Goal: Task Accomplishment & Management: Use online tool/utility

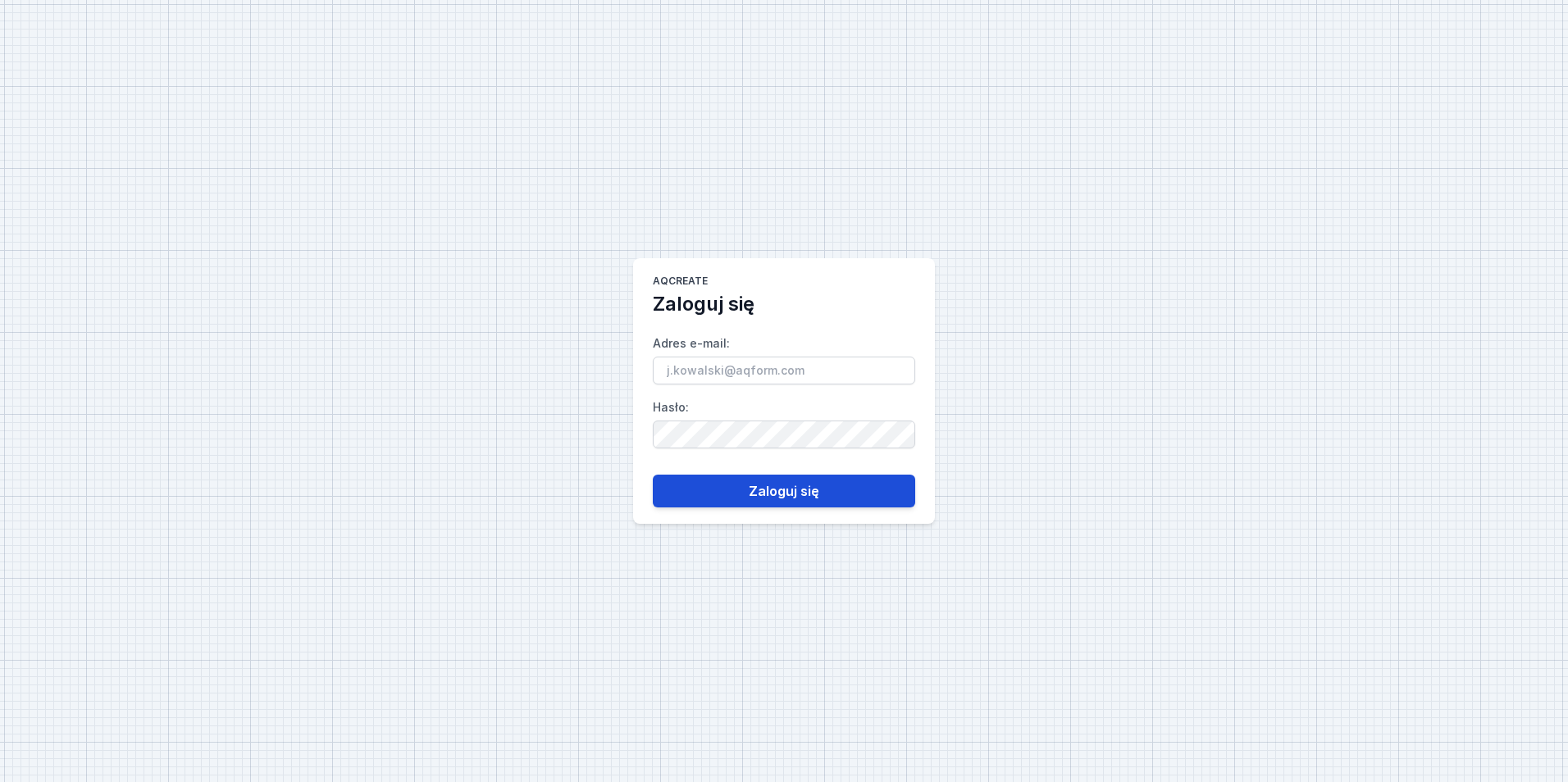
type input "[EMAIL_ADDRESS][PERSON_NAME][DOMAIN_NAME]"
click at [889, 478] on button "Zaloguj się" at bounding box center [784, 491] width 263 height 33
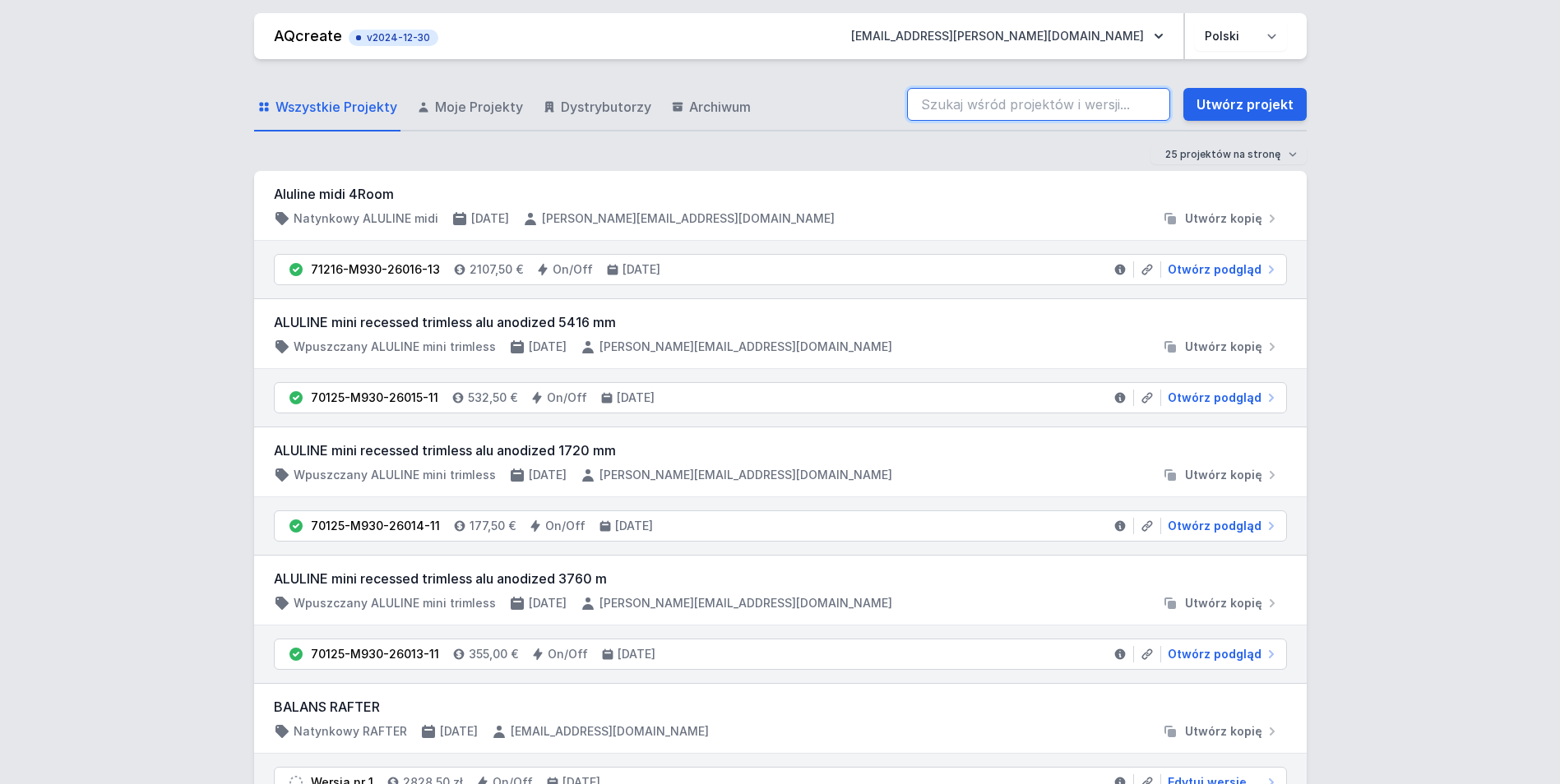
click at [1077, 102] on input "search" at bounding box center [1039, 105] width 263 height 33
paste input "70202-M940-21209-13"
type input "70202-M940-21209-13"
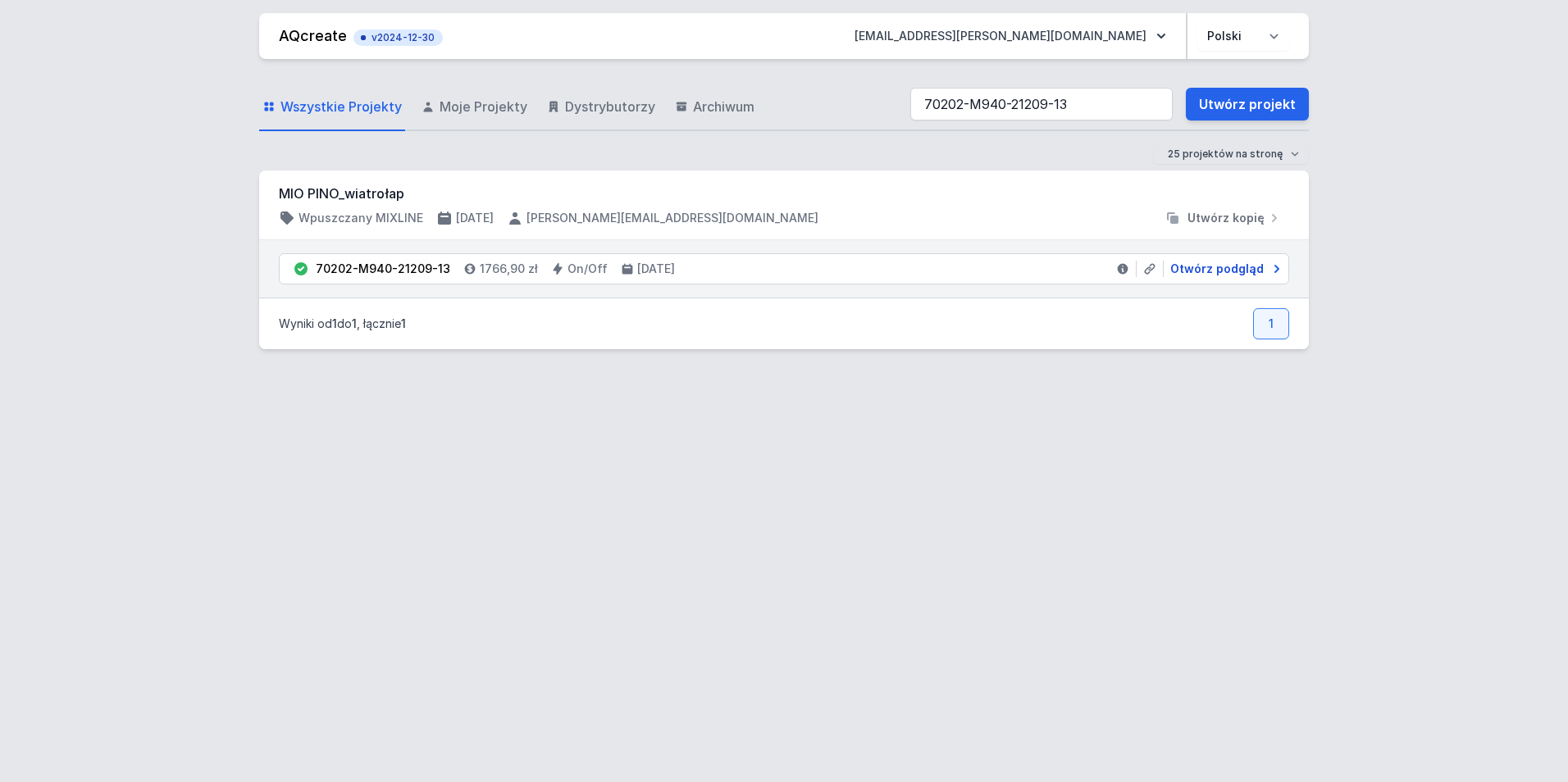
click at [1185, 272] on span "Otwórz podgląd" at bounding box center [1216, 269] width 93 height 17
select select "4000"
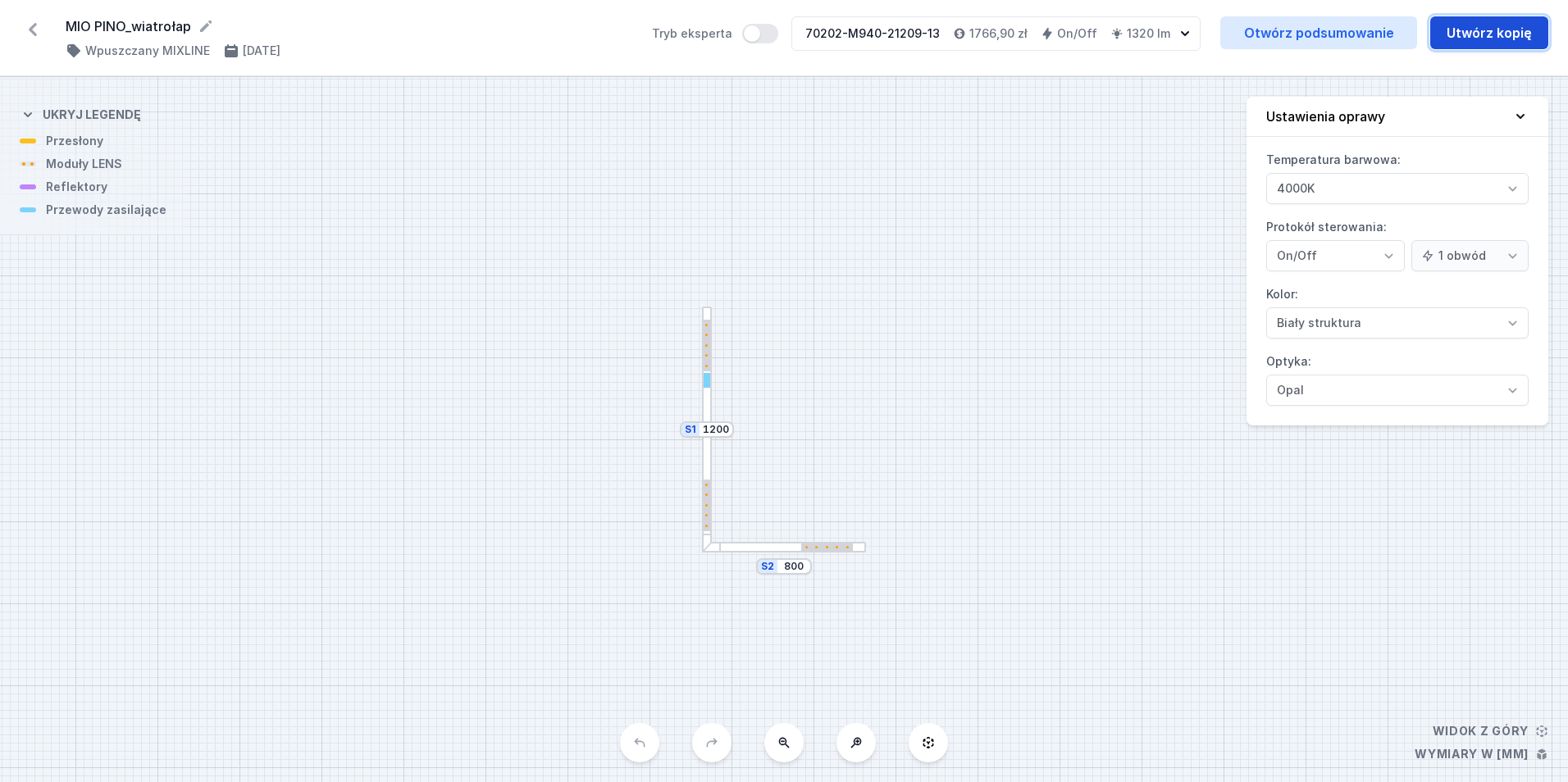
click at [1476, 34] on button "Utwórz kopię" at bounding box center [1490, 33] width 118 height 33
select select "4000"
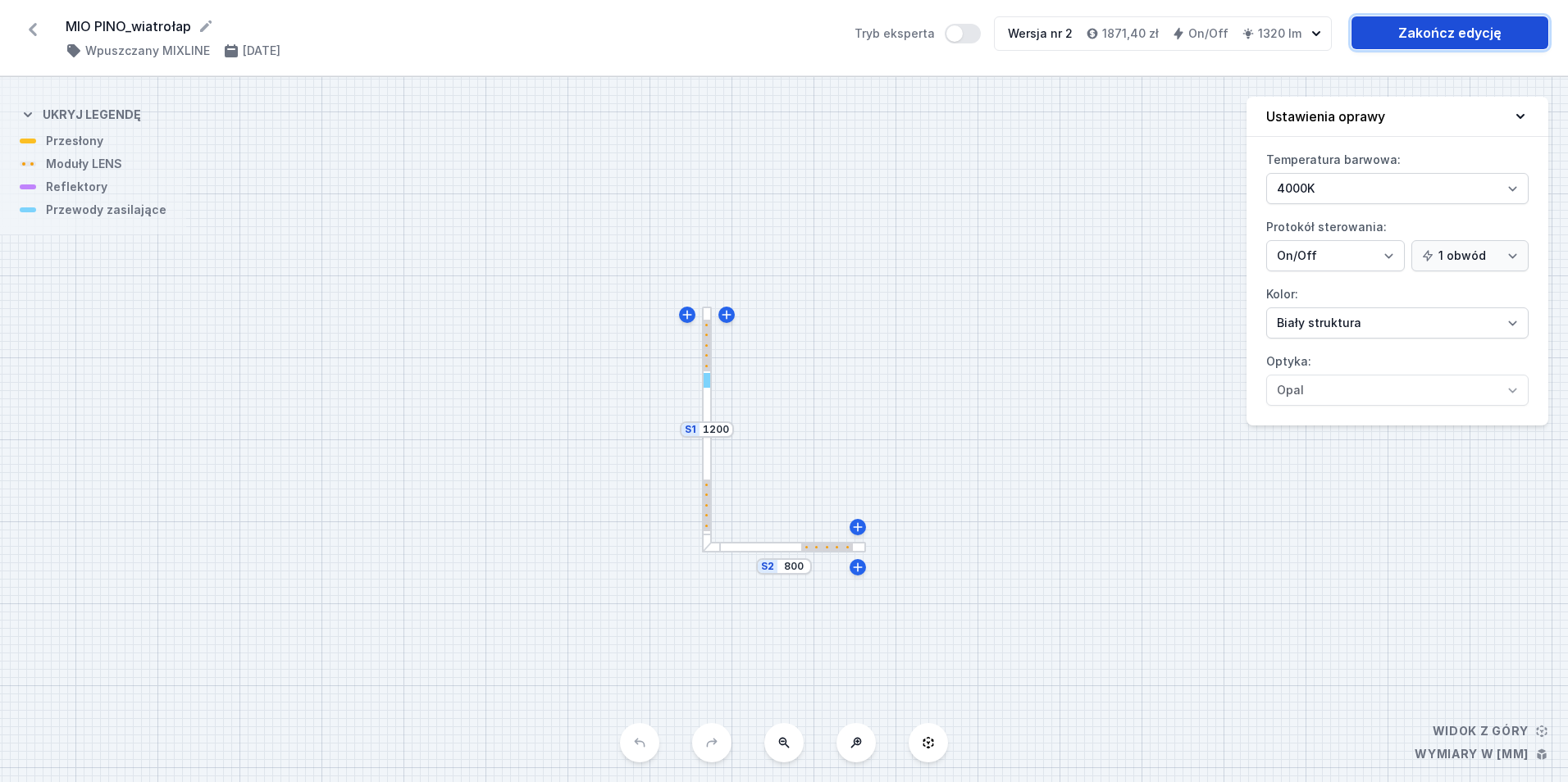
click at [1437, 34] on link "Zakończ edycję" at bounding box center [1450, 33] width 197 height 33
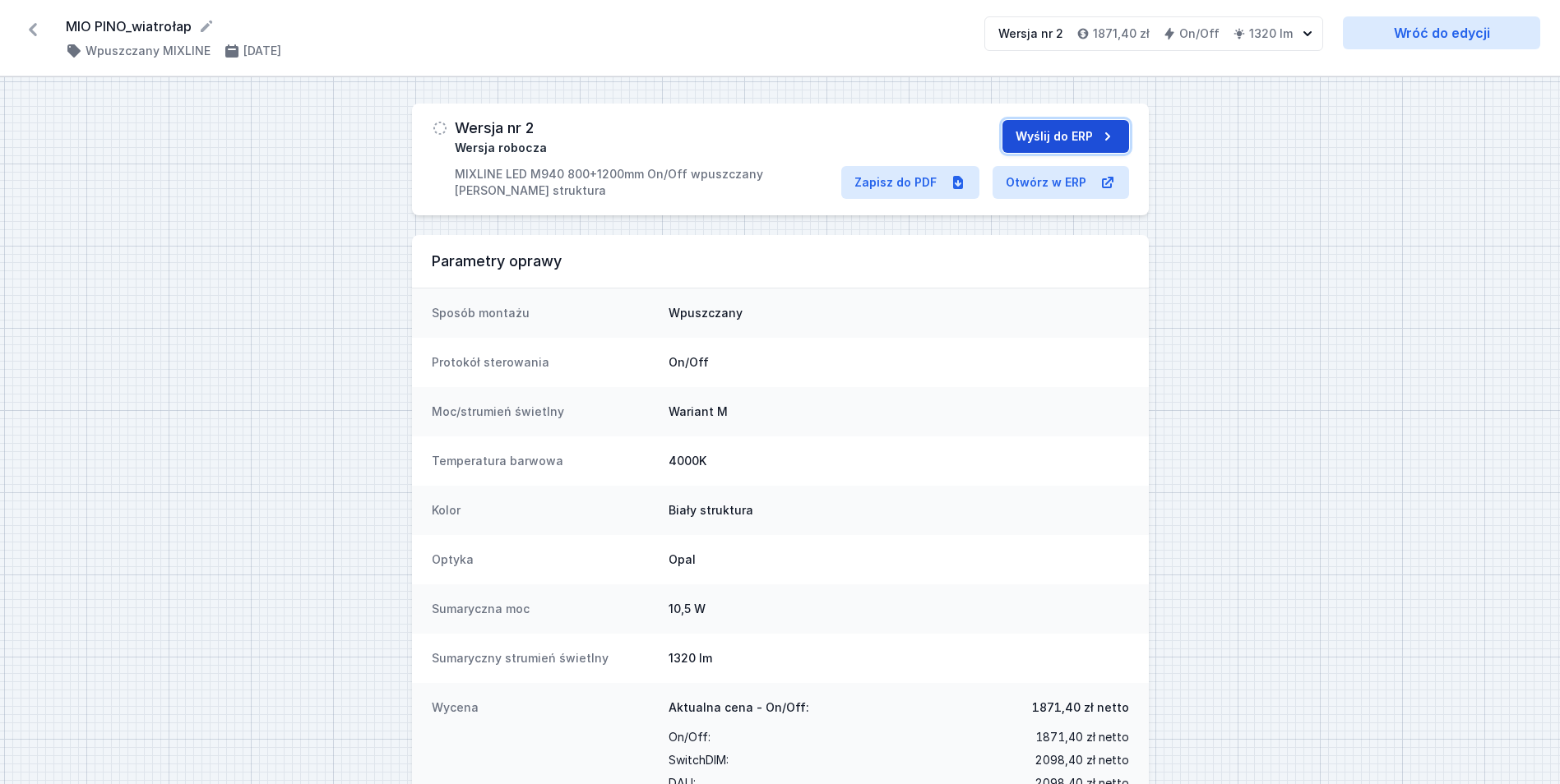
click at [1013, 139] on button "Wyślij do ERP" at bounding box center [1065, 137] width 127 height 33
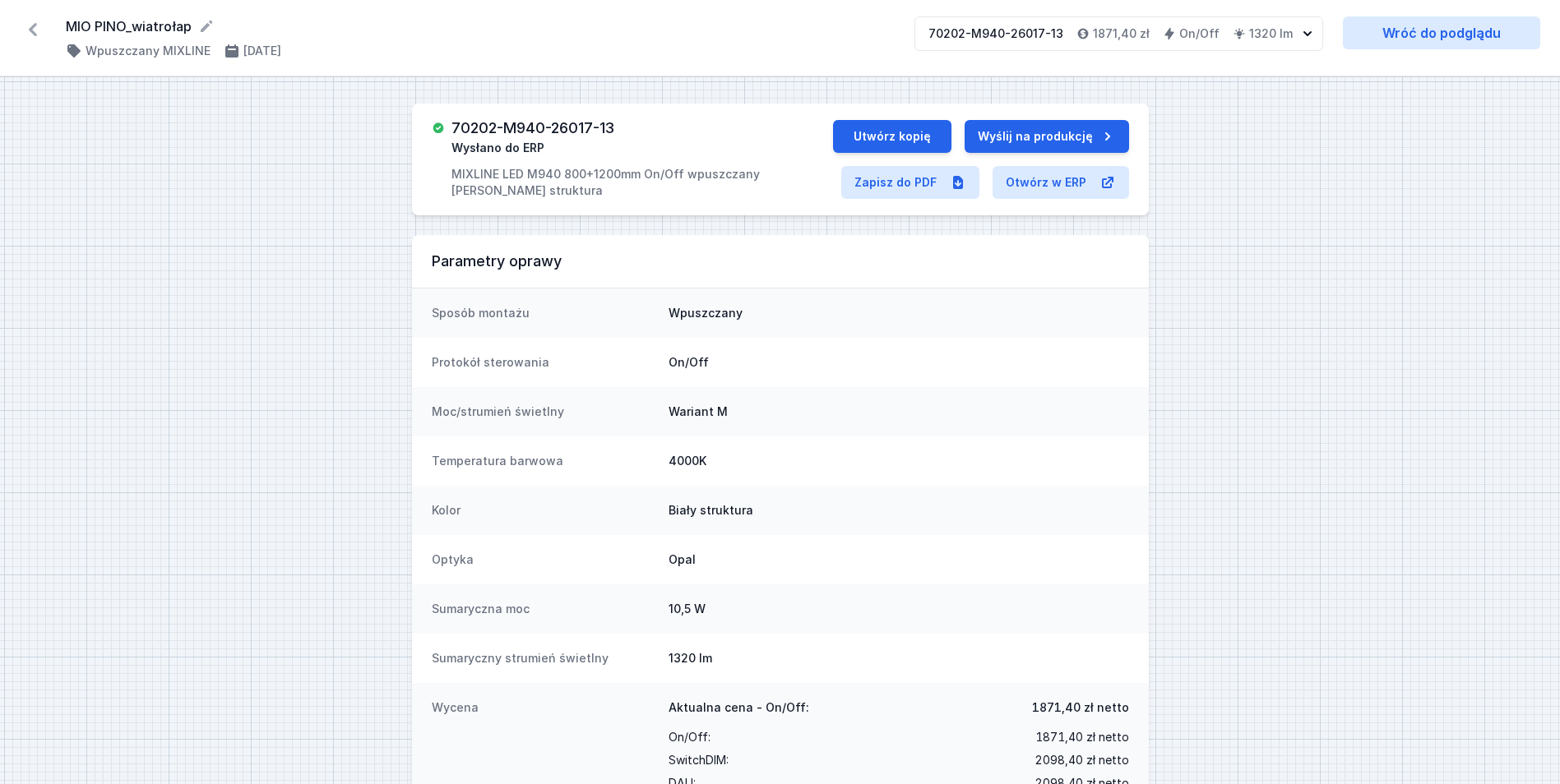
click at [529, 121] on h3 "70202-M940-26017-13" at bounding box center [533, 128] width 163 height 17
copy h3 "70202-M940-26017-13"
click at [28, 23] on icon at bounding box center [33, 30] width 26 height 26
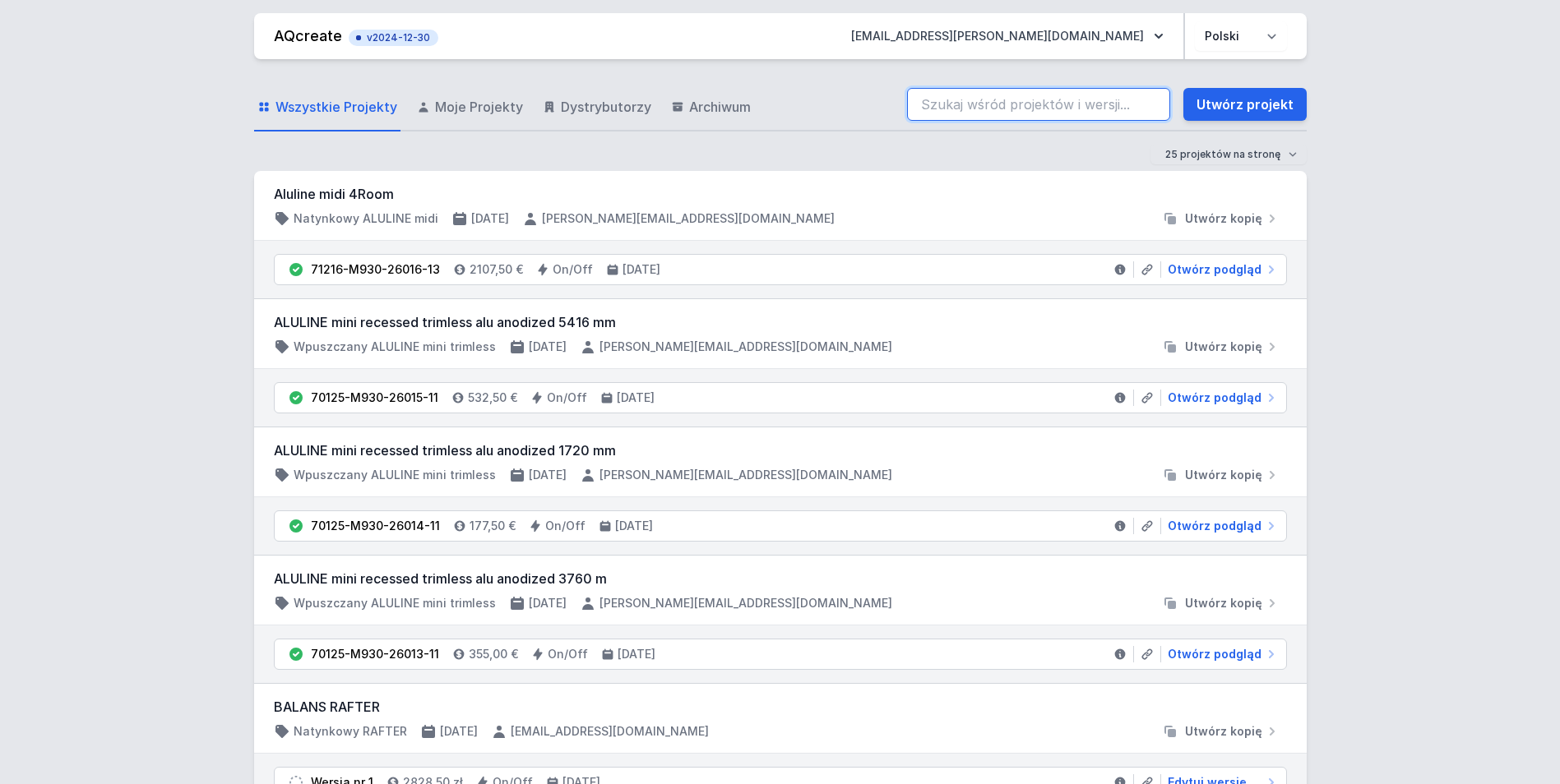
click at [961, 106] on input "search" at bounding box center [1039, 105] width 263 height 33
paste input "70201-M940-21770-13"
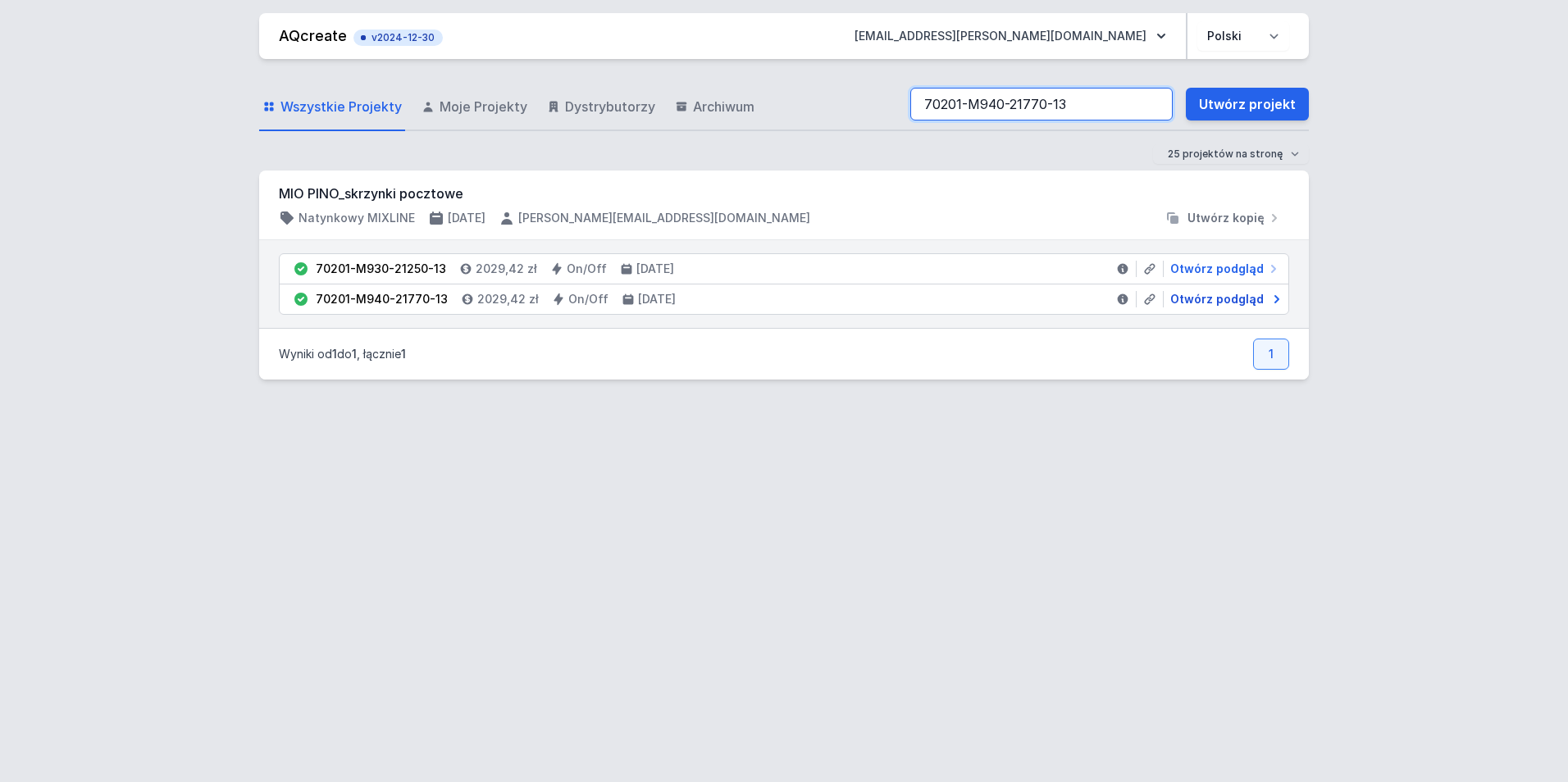
type input "70201-M940-21770-13"
click at [1195, 296] on span "Otwórz podgląd" at bounding box center [1216, 299] width 93 height 17
select select "4000"
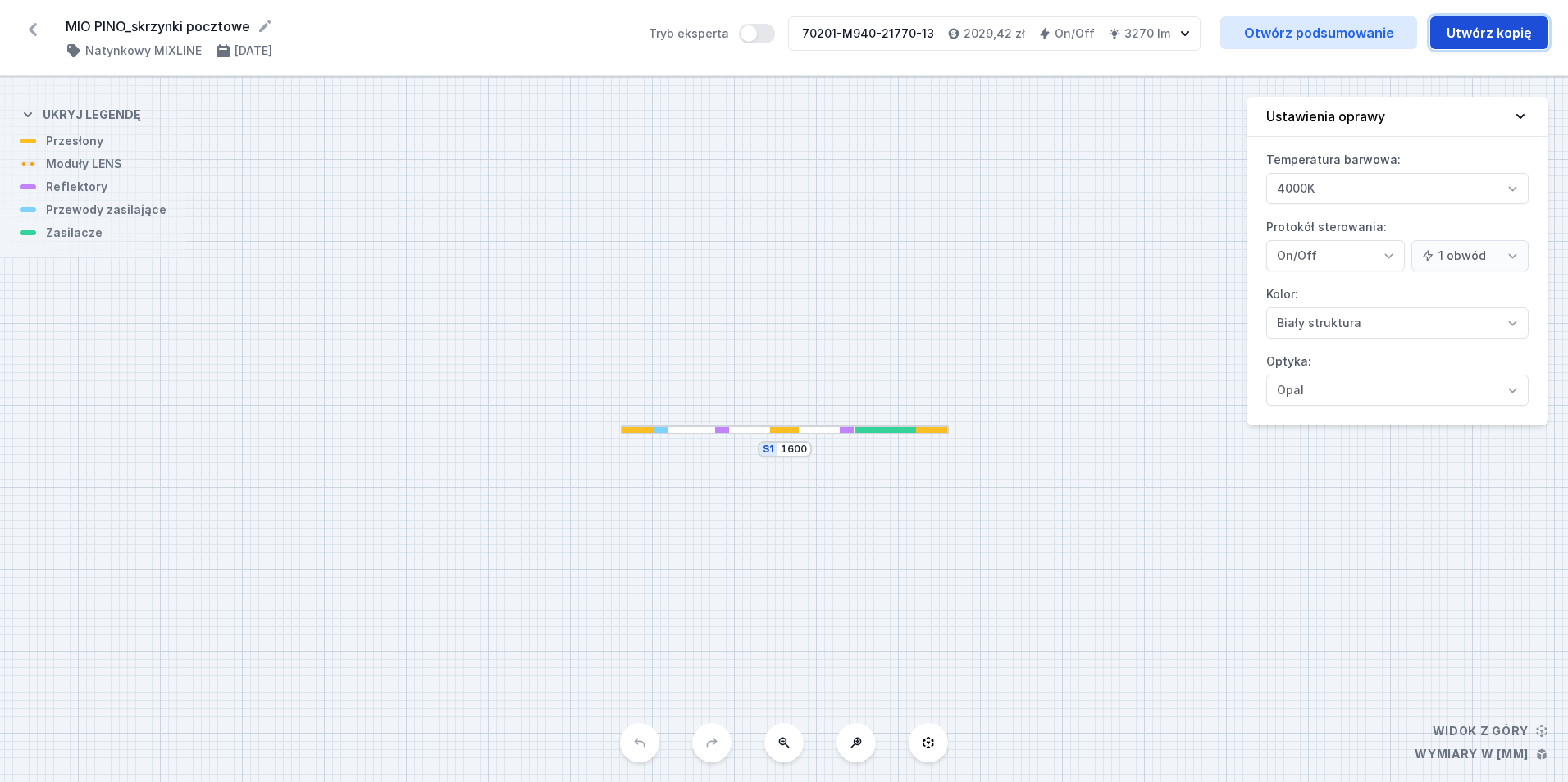
click at [1478, 33] on button "Utwórz kopię" at bounding box center [1490, 33] width 118 height 33
select select "4000"
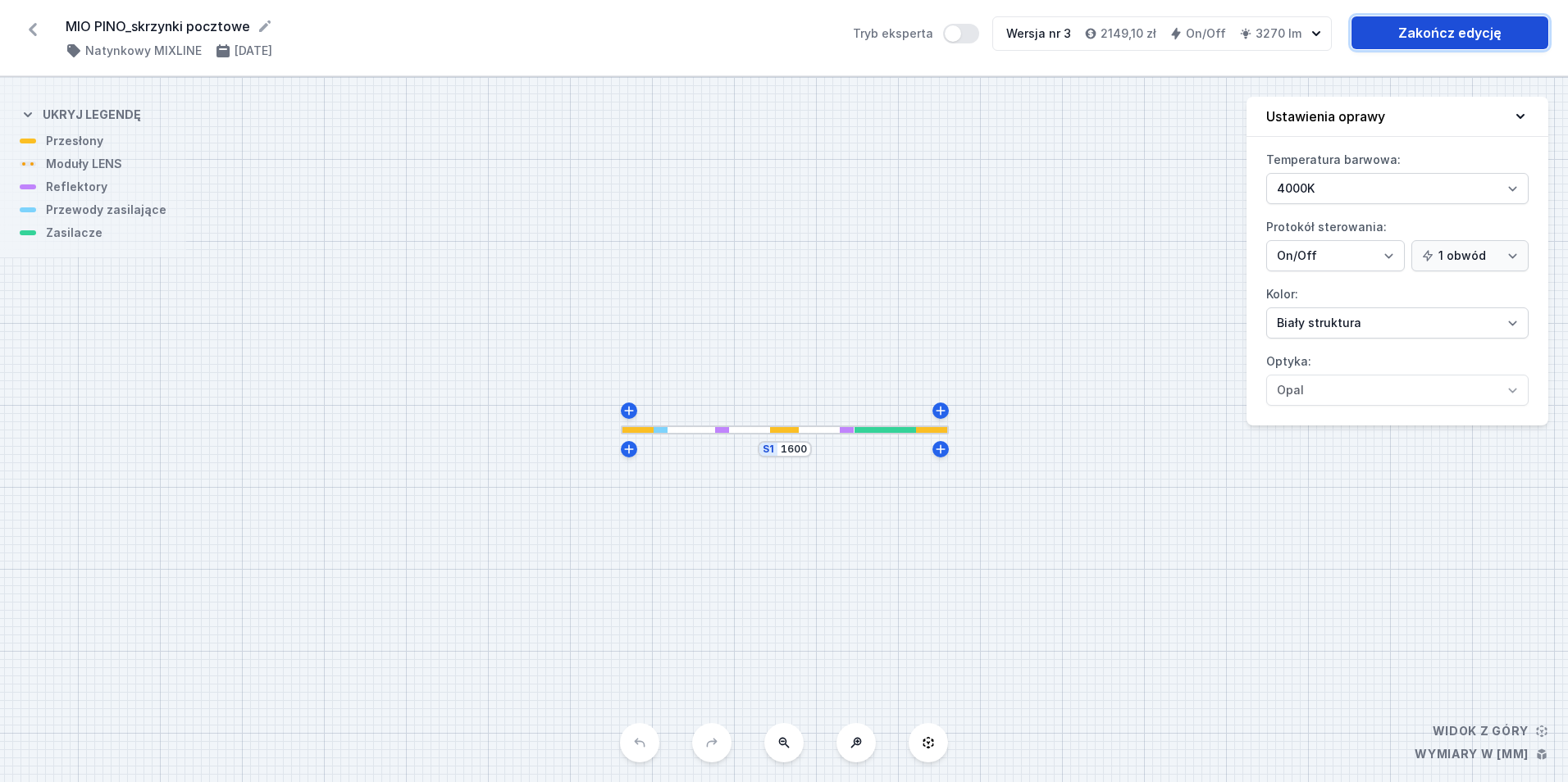
click at [1415, 32] on link "Zakończ edycję" at bounding box center [1450, 33] width 197 height 33
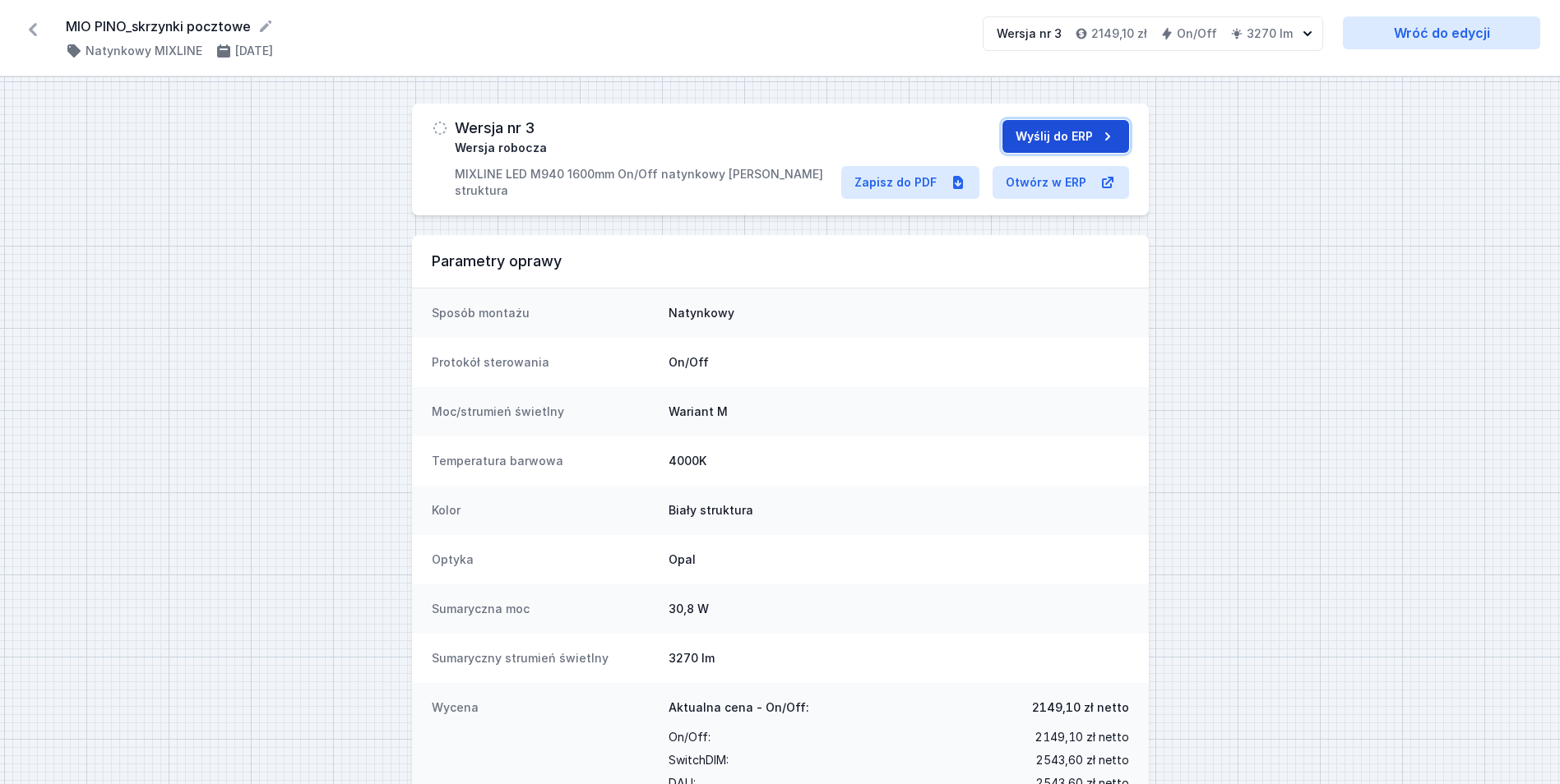
click at [1054, 143] on button "Wyślij do ERP" at bounding box center [1065, 137] width 127 height 33
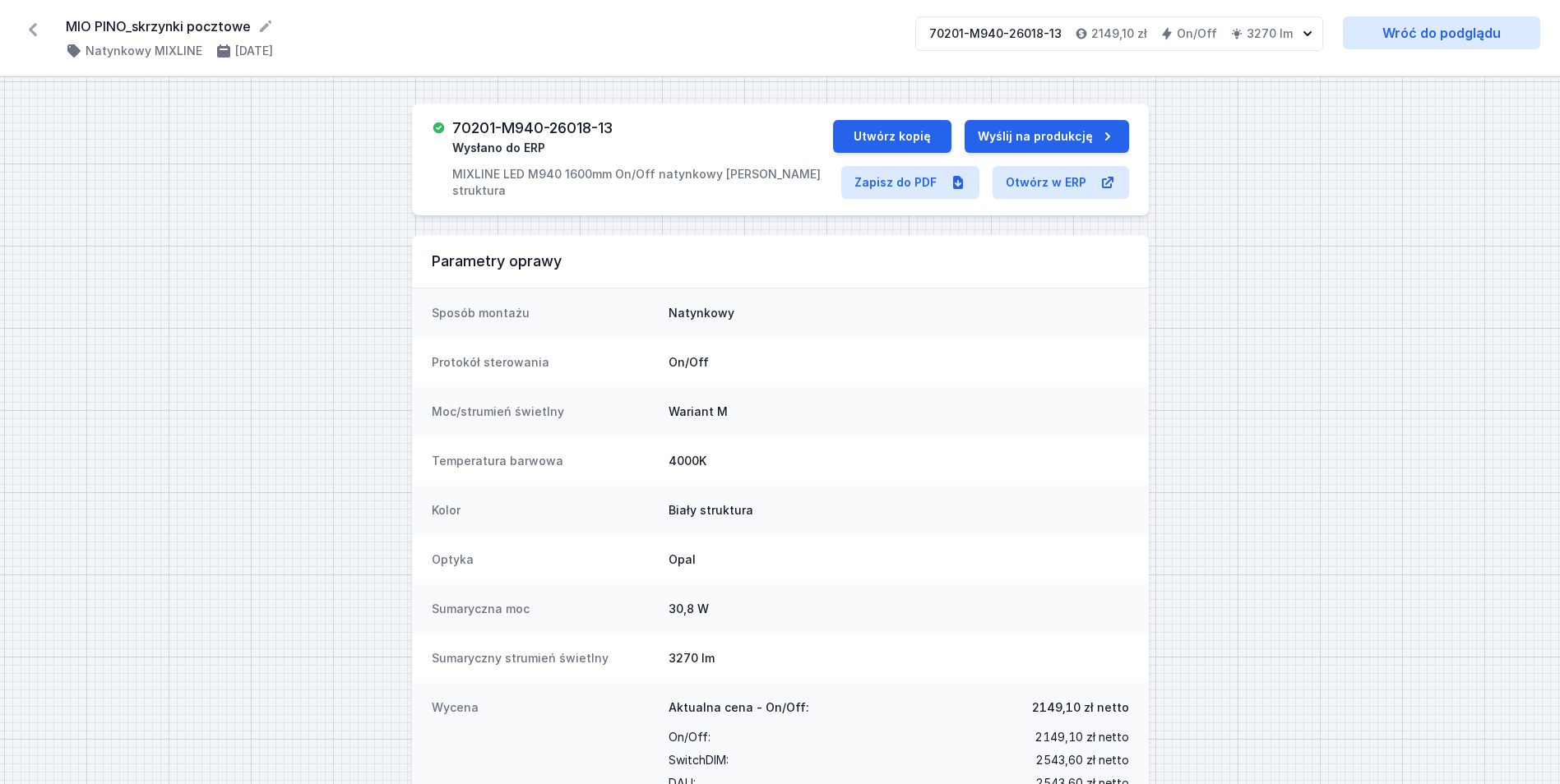
click at [554, 123] on h3 "70201-M940-26018-13" at bounding box center [532, 128] width 161 height 17
copy h3 "70201-M940-26018-13"
click at [38, 22] on icon at bounding box center [33, 30] width 26 height 26
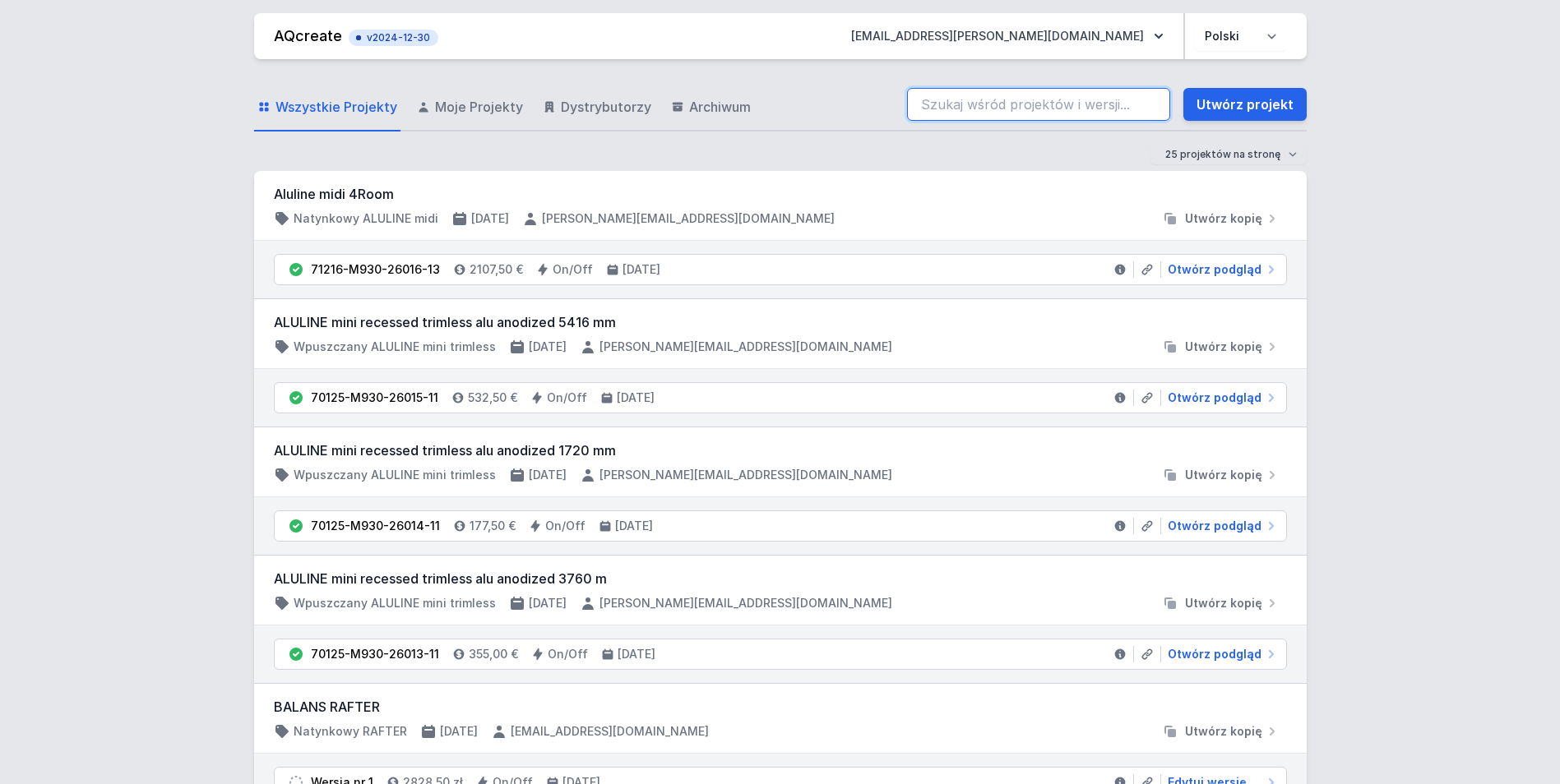
click at [973, 105] on input "search" at bounding box center [1039, 105] width 263 height 33
paste input "70124-M930-21251-70"
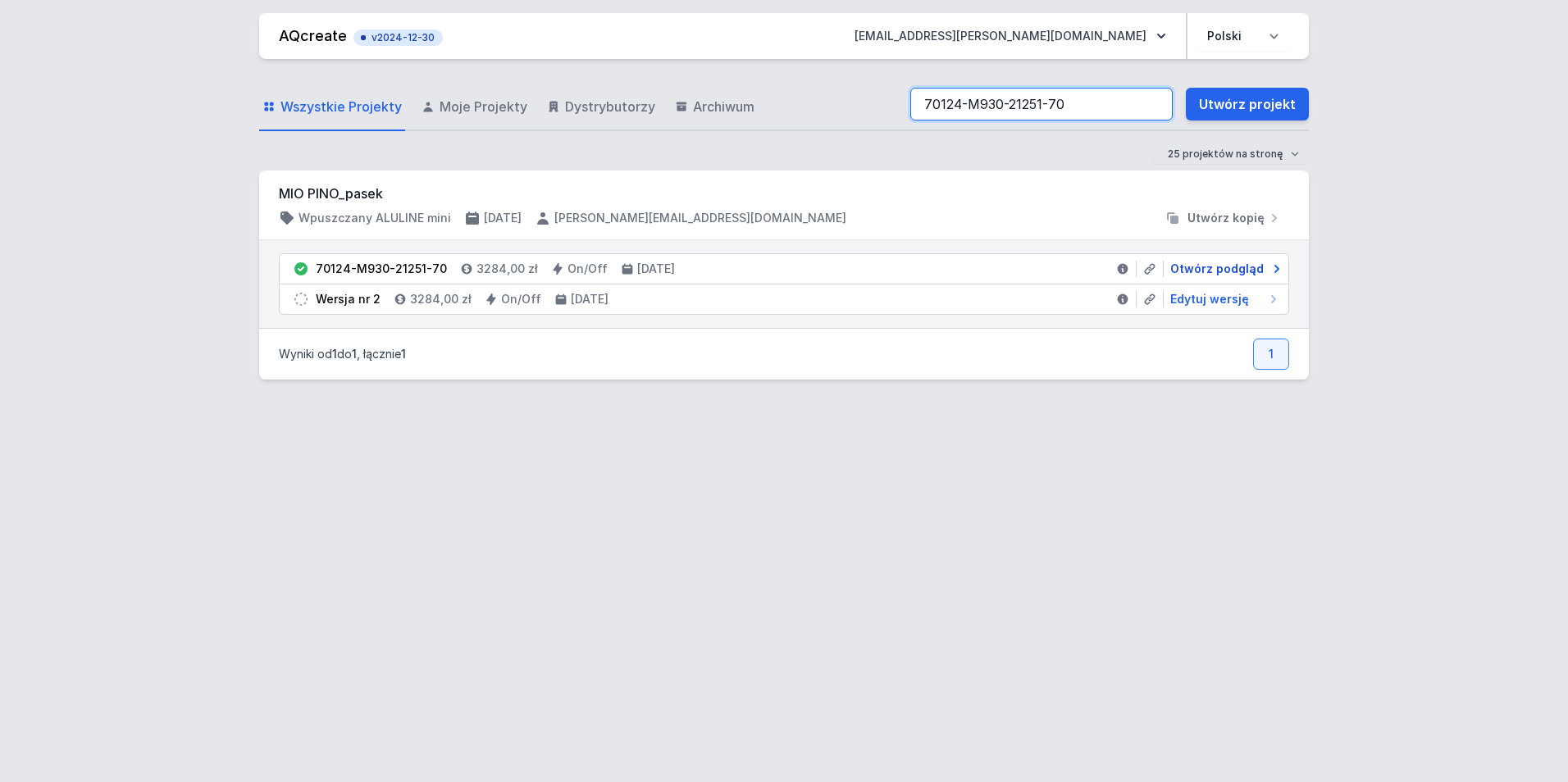
type input "70124-M930-21251-70"
click at [1243, 266] on span "Otwórz podgląd" at bounding box center [1216, 269] width 93 height 17
select select "3000"
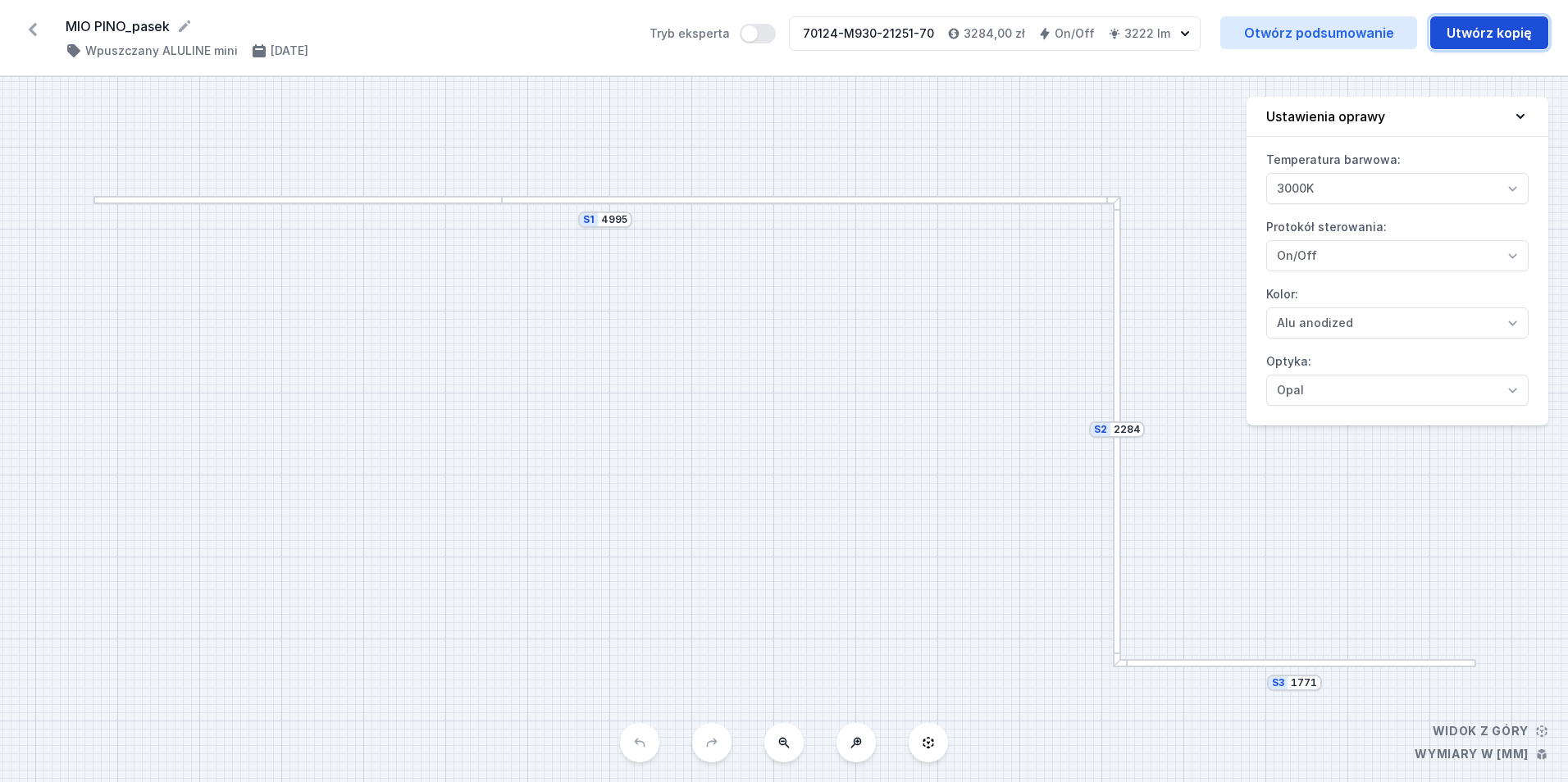
click at [1469, 36] on button "Utwórz kopię" at bounding box center [1490, 33] width 118 height 33
select select "3000"
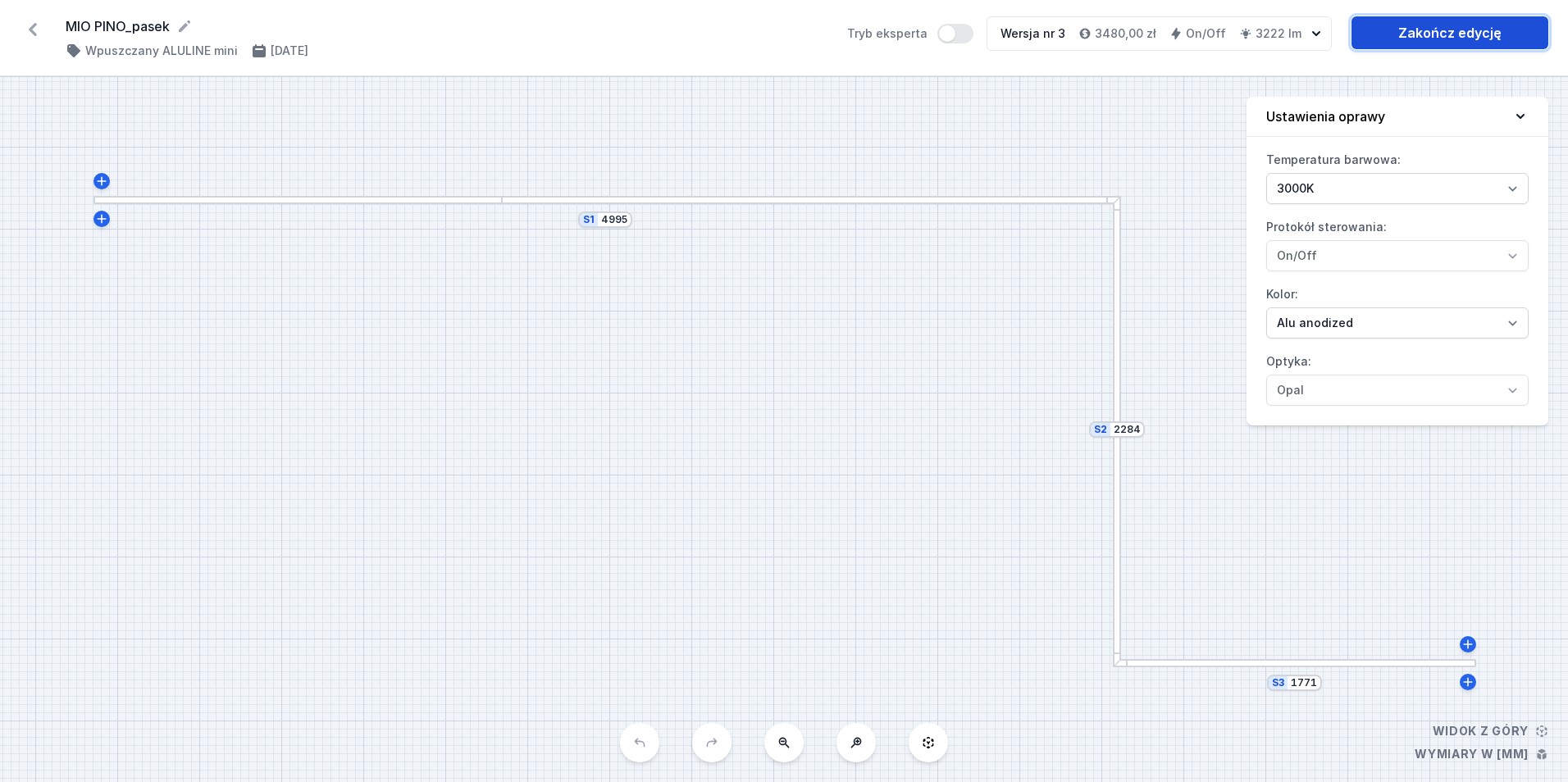
click at [1468, 34] on link "Zakończ edycję" at bounding box center [1450, 33] width 197 height 33
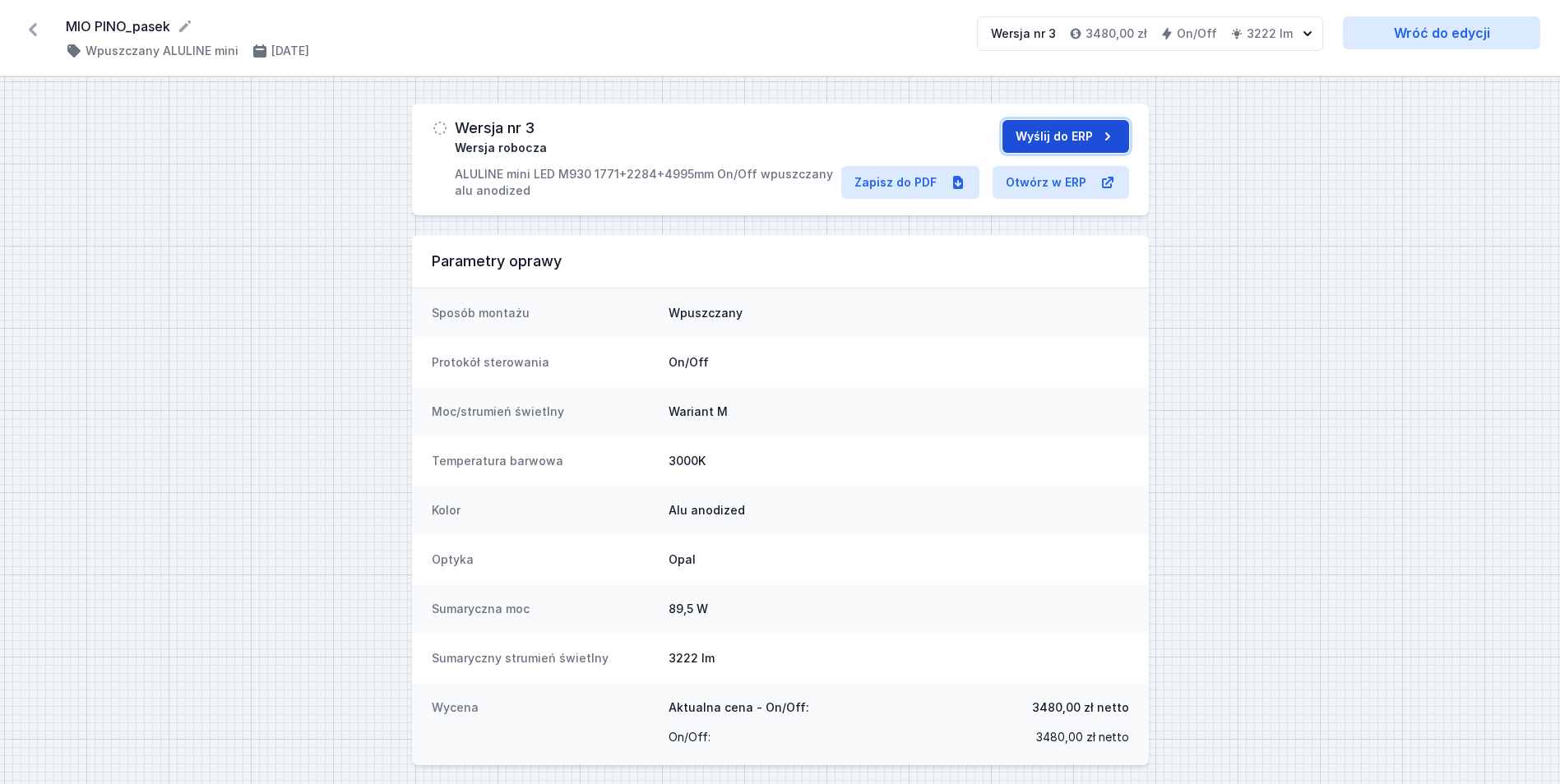
click at [1026, 127] on button "Wyślij do ERP" at bounding box center [1065, 137] width 127 height 33
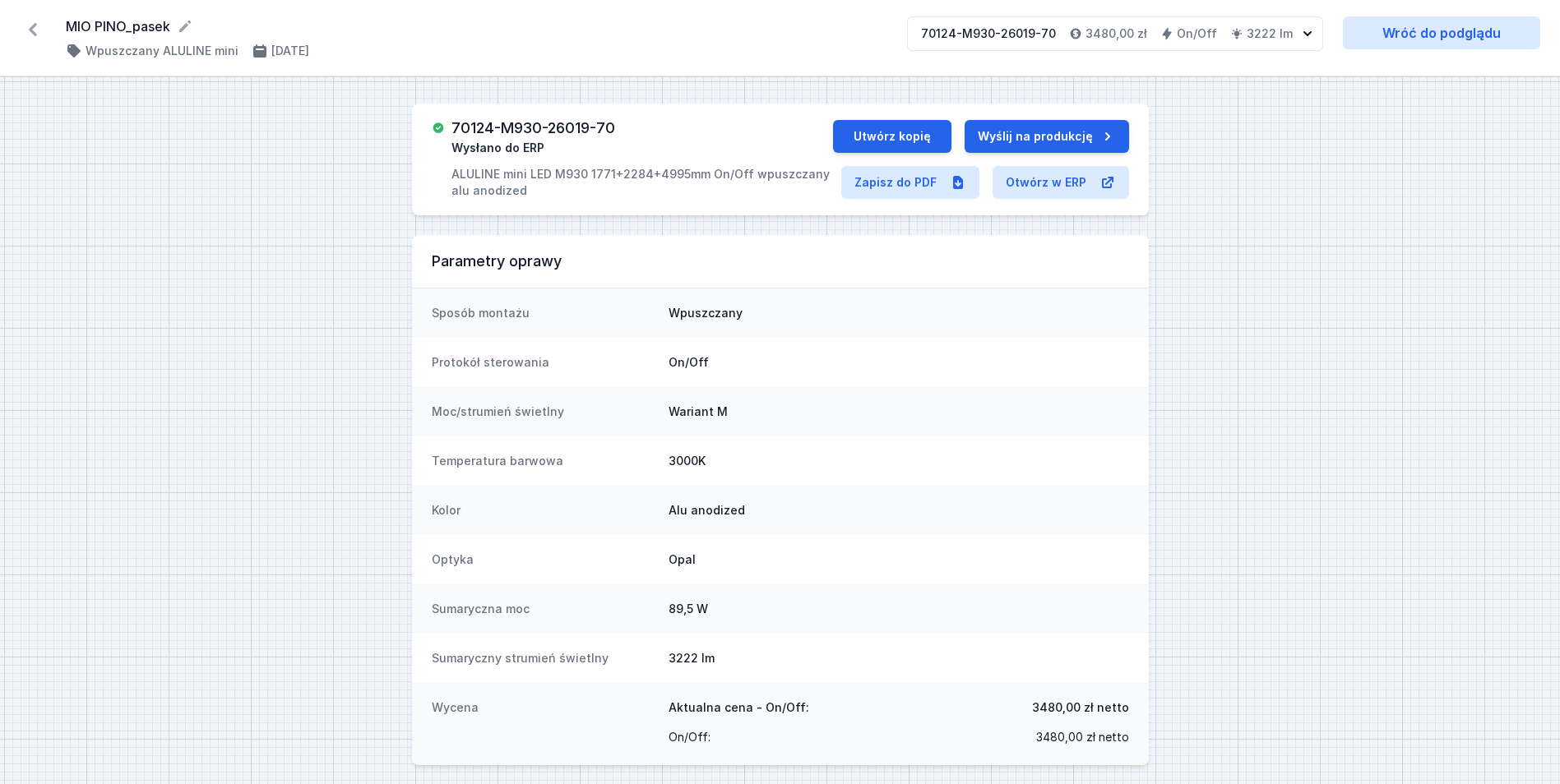
click at [600, 122] on h3 "70124-M930-26019-70" at bounding box center [534, 128] width 164 height 17
click at [600, 121] on h3 "70124-M930-26019-70" at bounding box center [534, 128] width 164 height 17
copy h3 "70124-M930-26019-70"
